Goal: Navigation & Orientation: Find specific page/section

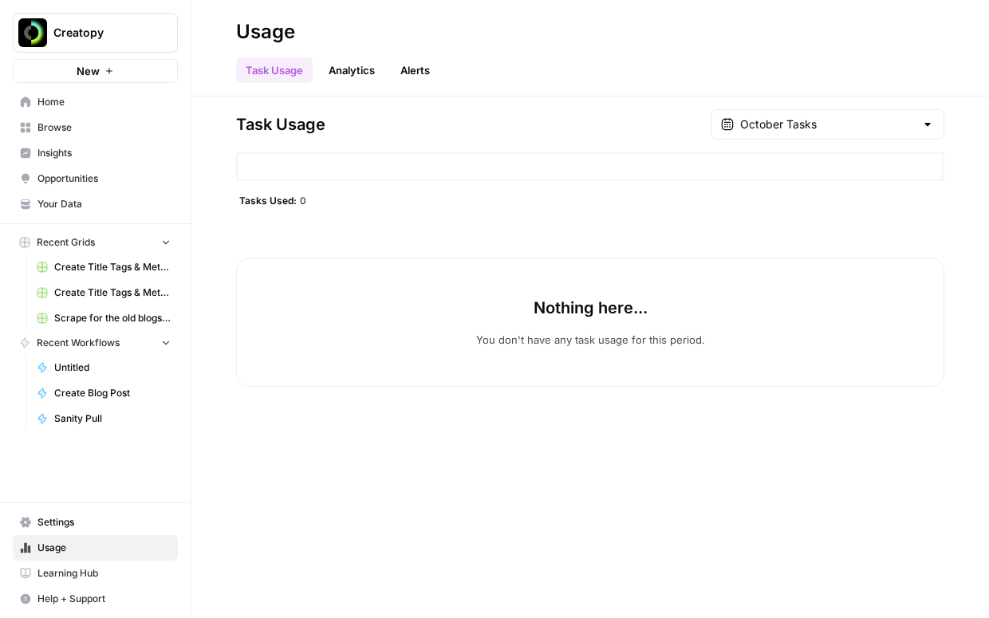
click at [44, 149] on span "Insights" at bounding box center [103, 153] width 133 height 14
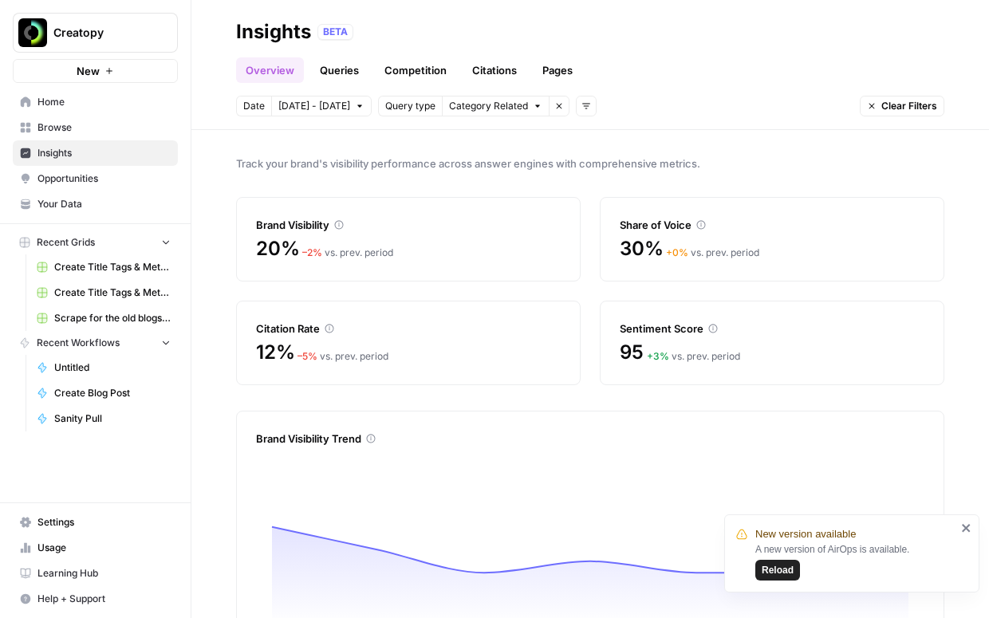
click at [427, 72] on link "Competition" at bounding box center [415, 70] width 81 height 26
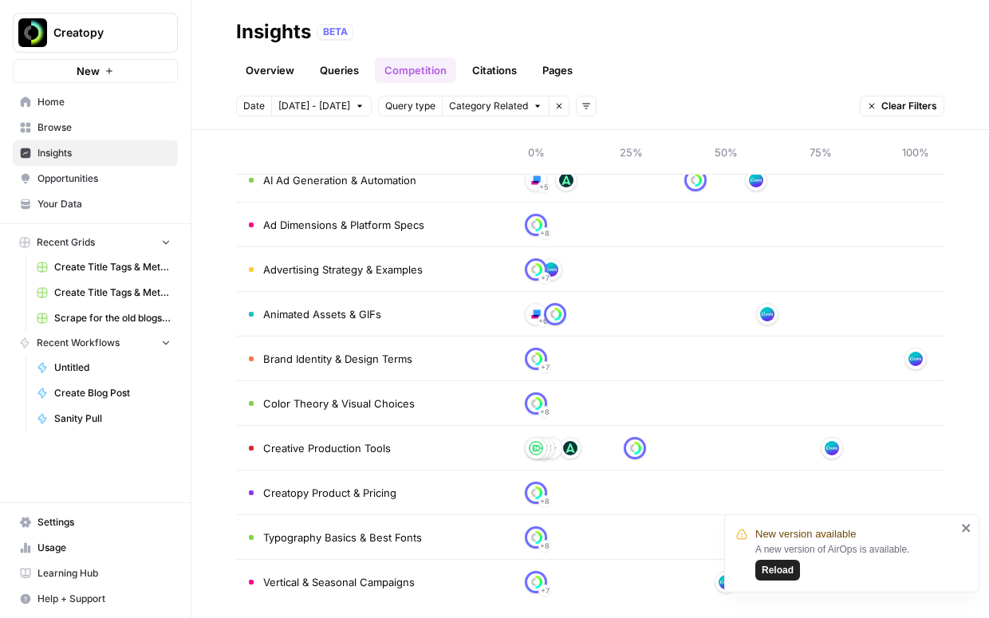
scroll to position [144, 0]
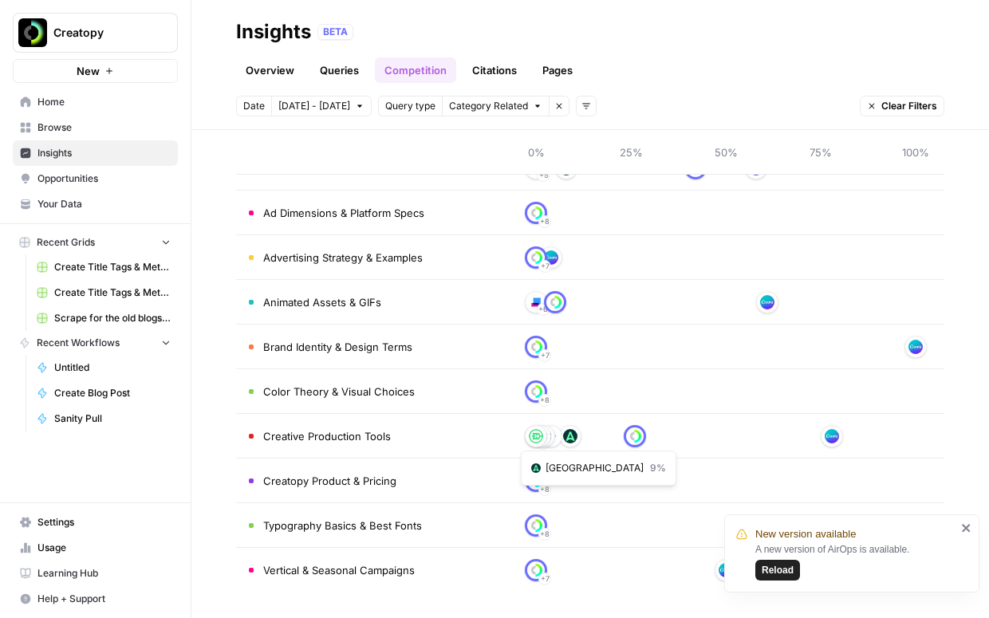
click at [572, 439] on img at bounding box center [570, 436] width 14 height 14
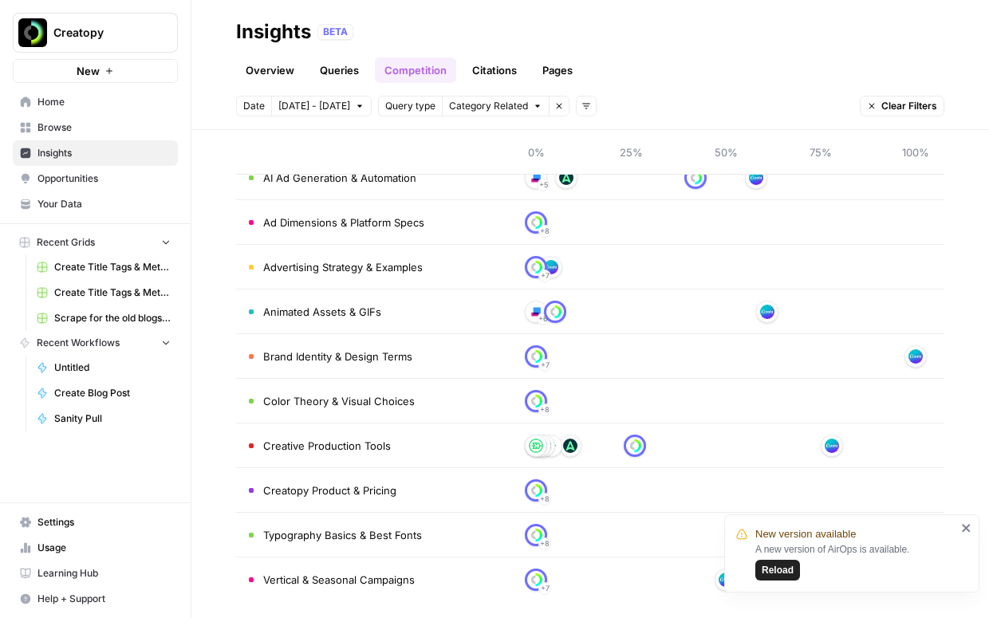
scroll to position [128, 0]
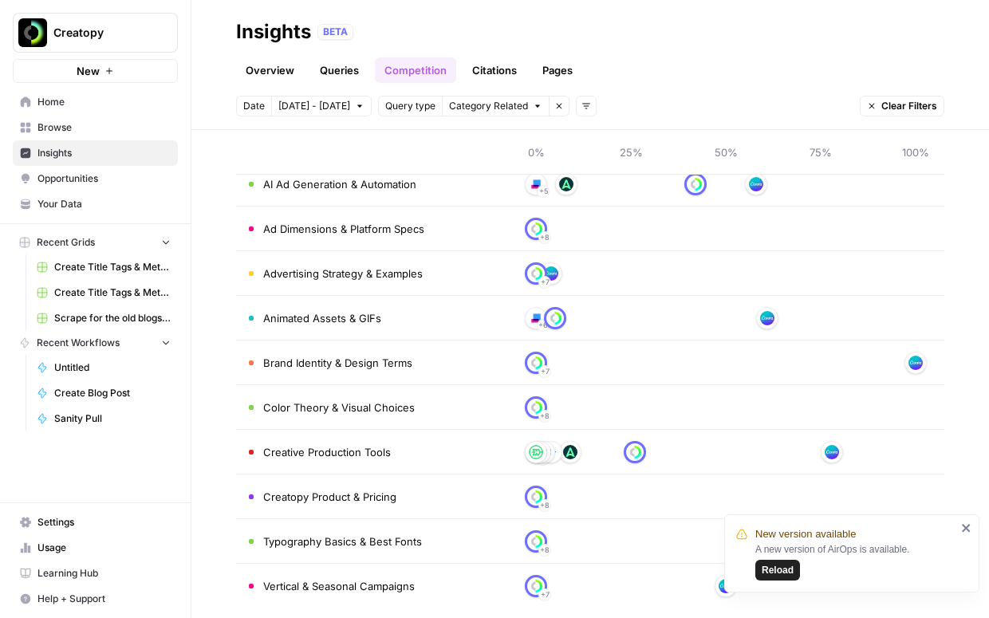
click at [61, 208] on span "Your Data" at bounding box center [103, 204] width 133 height 14
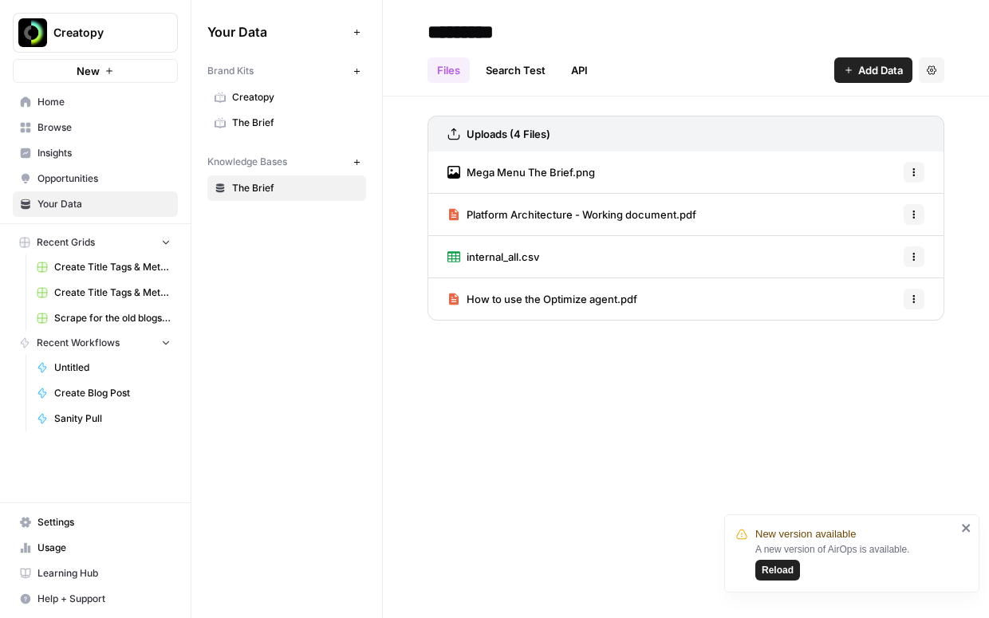
click at [277, 128] on span "The Brief" at bounding box center [295, 123] width 127 height 14
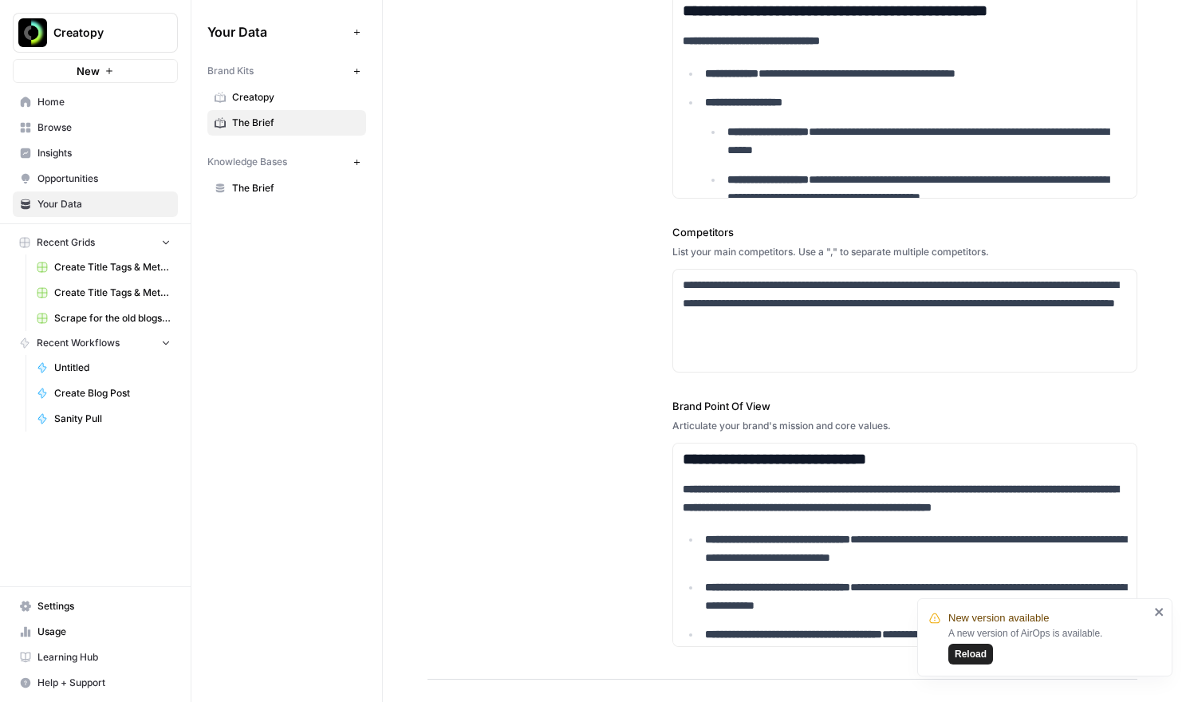
scroll to position [541, 0]
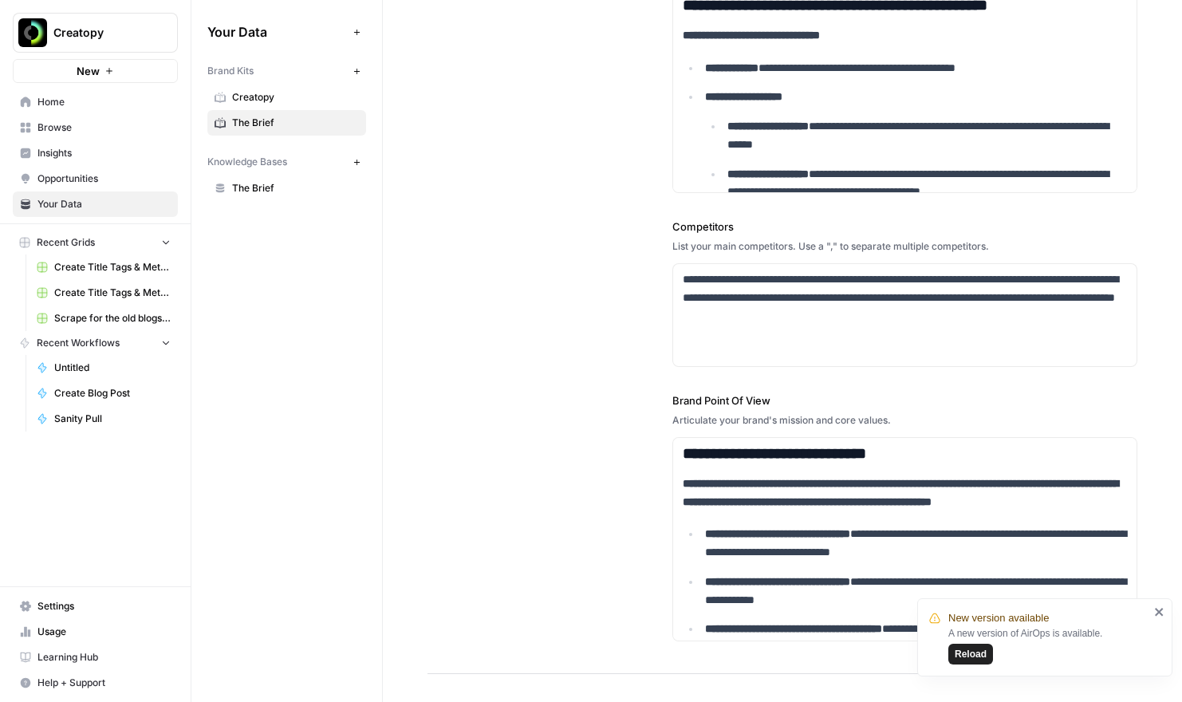
click at [73, 157] on span "Insights" at bounding box center [103, 153] width 133 height 14
